Goal: Task Accomplishment & Management: Use online tool/utility

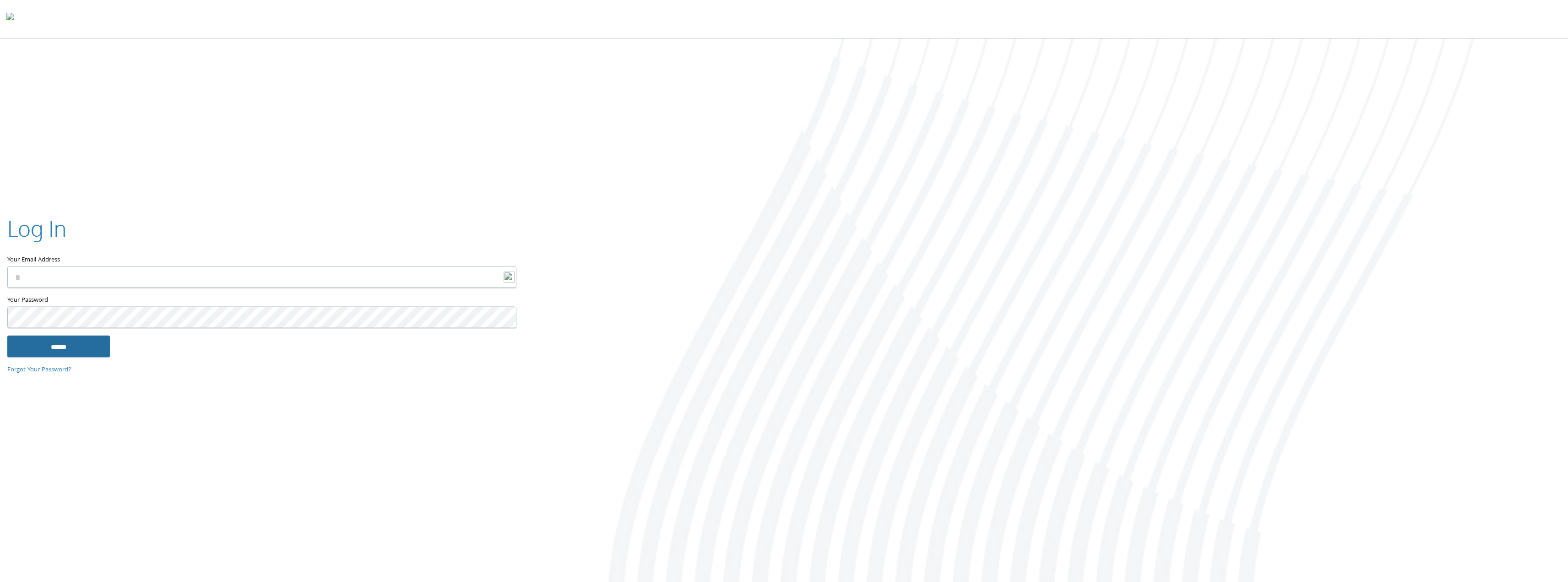
type input "**********"
click at [86, 343] on input "******" at bounding box center [58, 346] width 102 height 22
type input "**********"
click at [71, 349] on input "******" at bounding box center [58, 346] width 102 height 22
